Goal: Find specific page/section: Find specific page/section

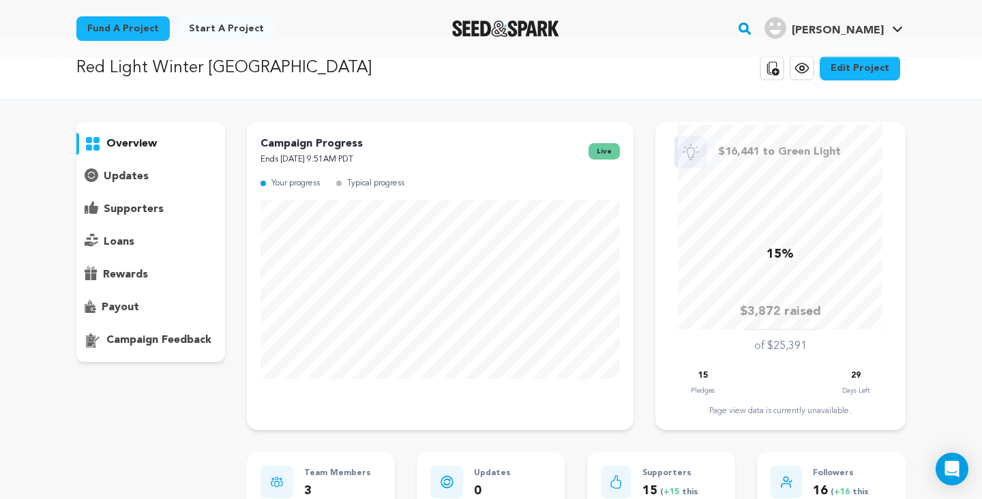
scroll to position [23, 0]
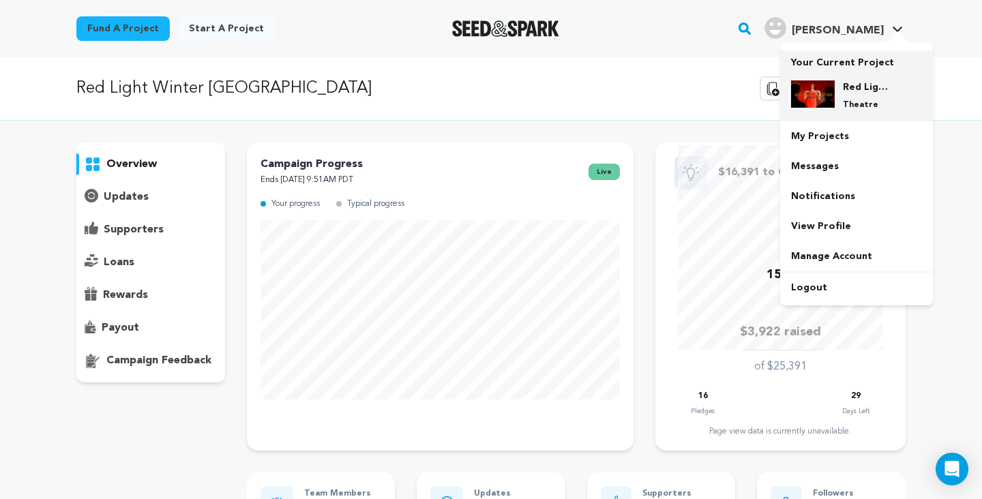
click at [841, 85] on div "Red Light Winter Los Angeles Theatre" at bounding box center [866, 95] width 65 height 30
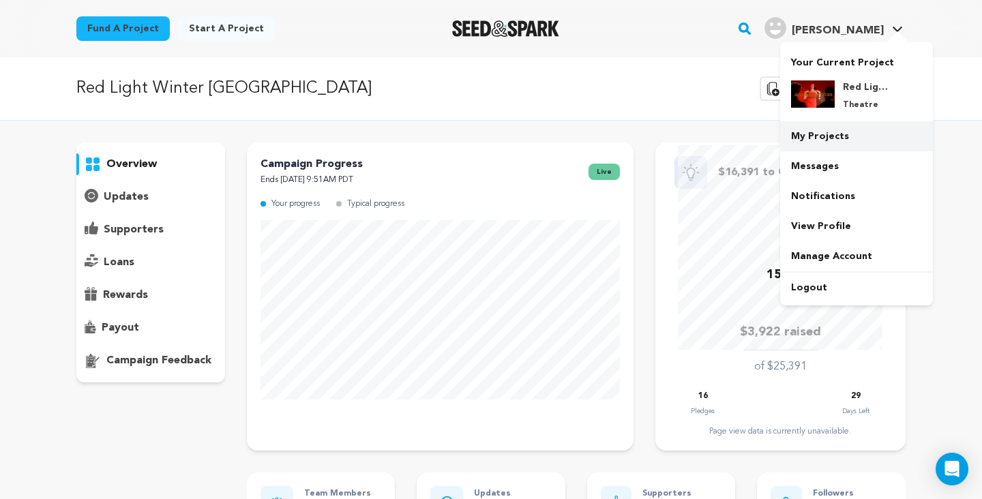
click at [829, 140] on link "My Projects" at bounding box center [856, 136] width 153 height 30
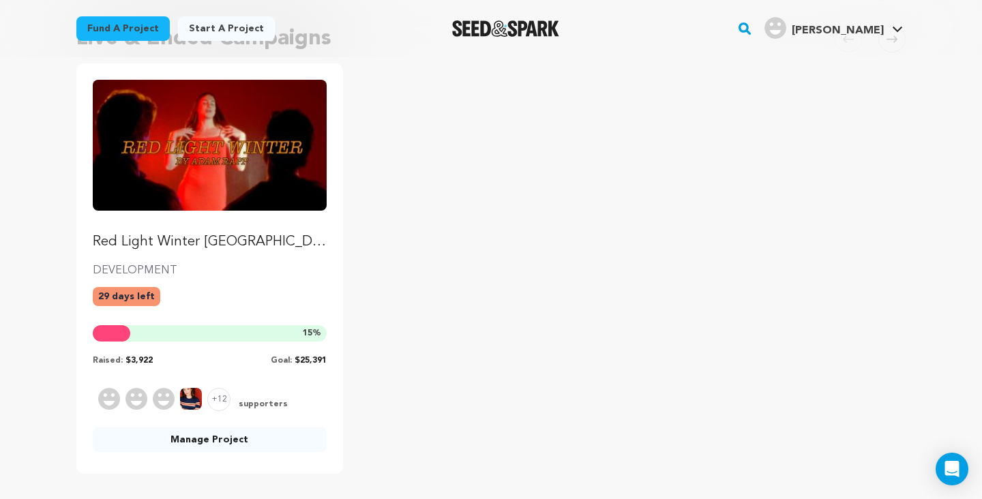
scroll to position [144, 0]
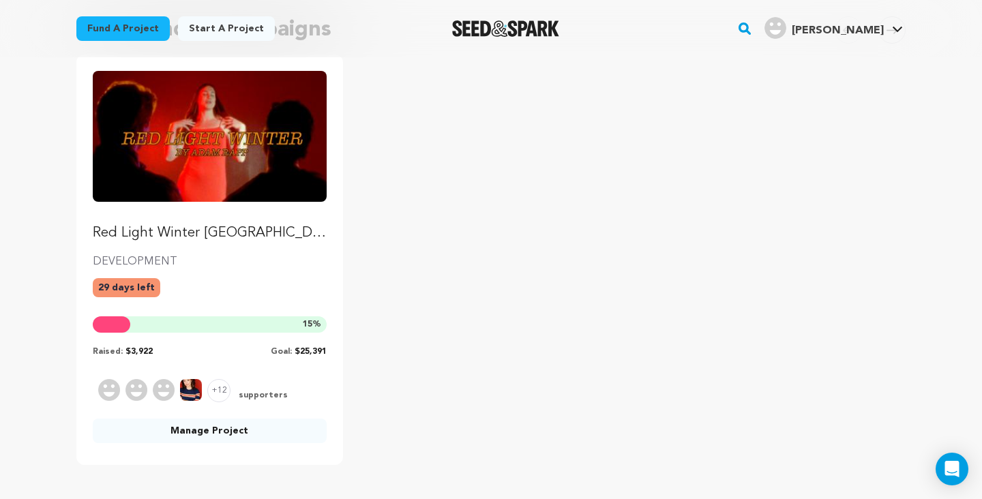
click at [223, 397] on span "+12" at bounding box center [218, 390] width 23 height 23
click at [209, 387] on span "+12" at bounding box center [218, 390] width 23 height 23
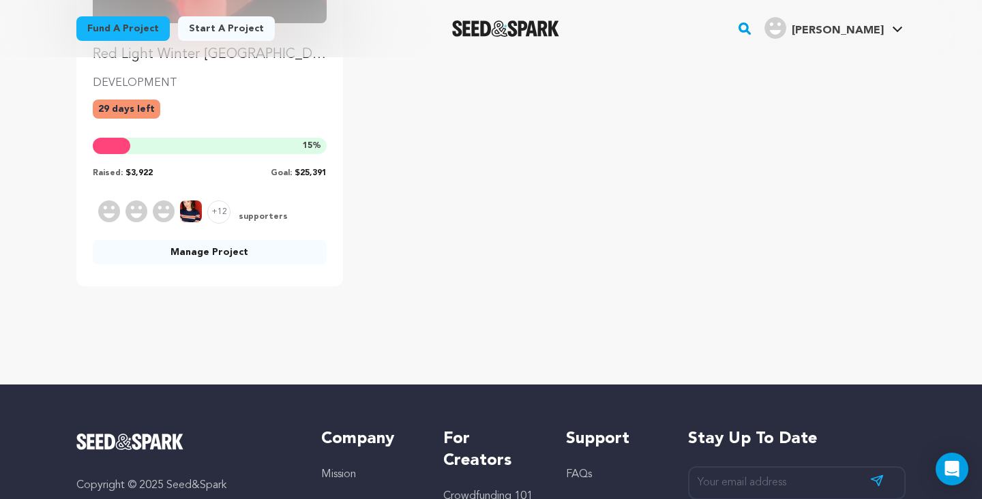
scroll to position [0, 0]
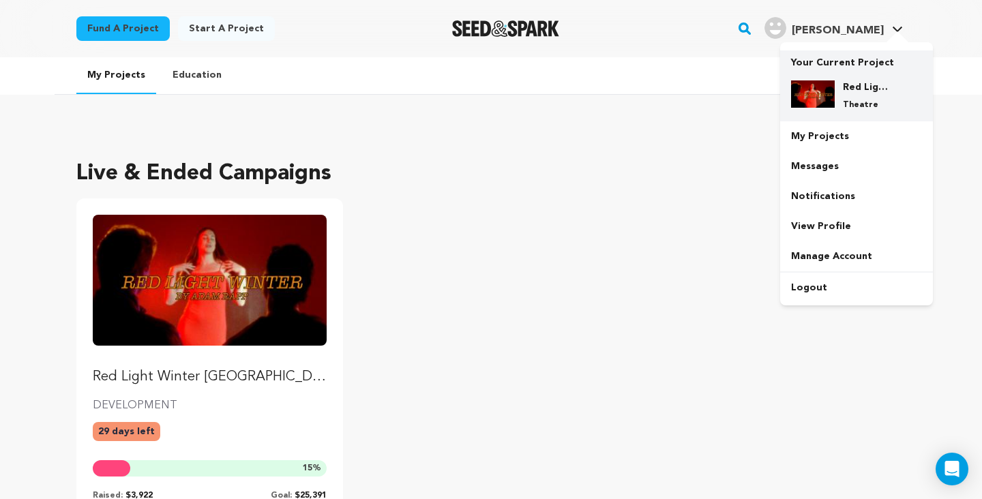
click at [850, 100] on p "Theatre" at bounding box center [867, 105] width 49 height 11
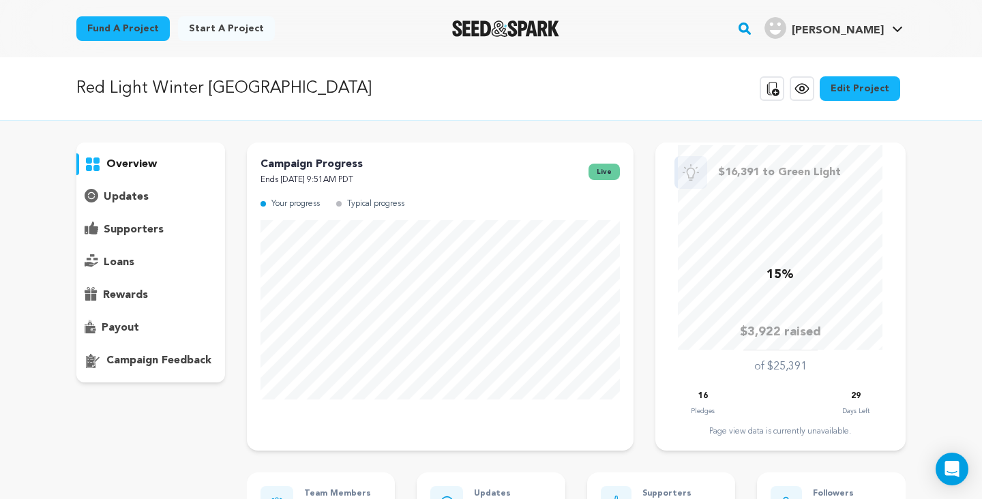
click at [127, 193] on p "updates" at bounding box center [126, 197] width 45 height 16
